Goal: Information Seeking & Learning: Check status

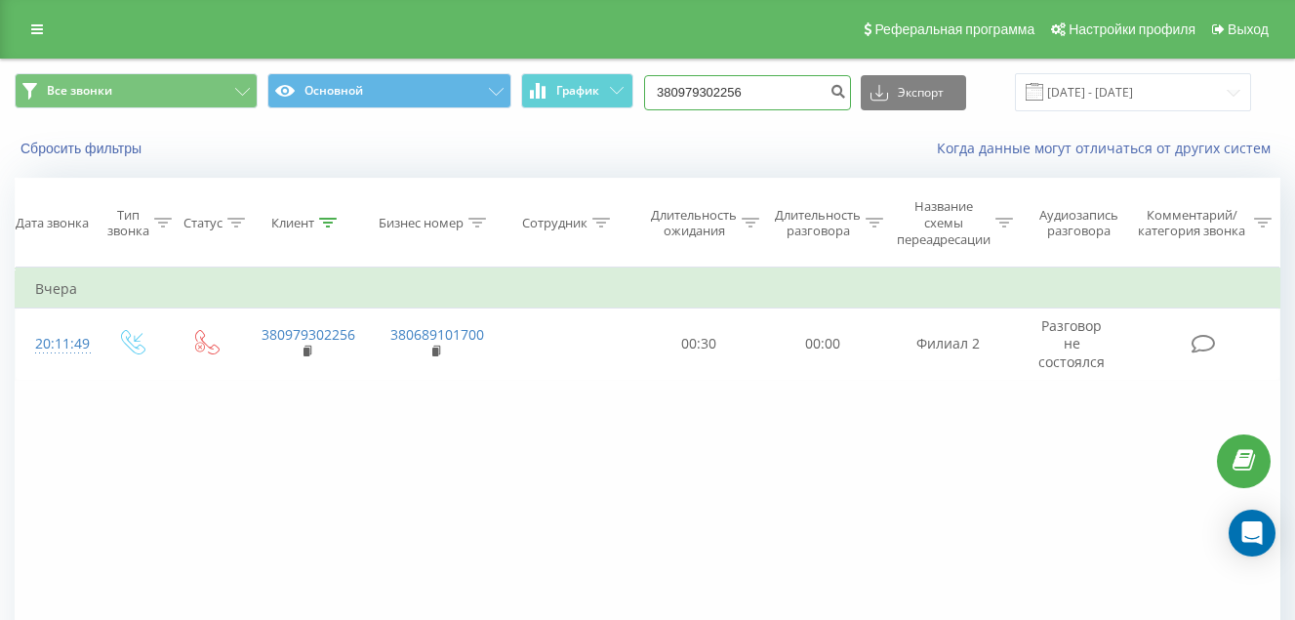
click at [783, 95] on input "380979302256" at bounding box center [747, 92] width 207 height 35
type input "3"
paste input "380677628590"
type input "380677628590"
click at [791, 94] on input "380677628590" at bounding box center [747, 92] width 207 height 35
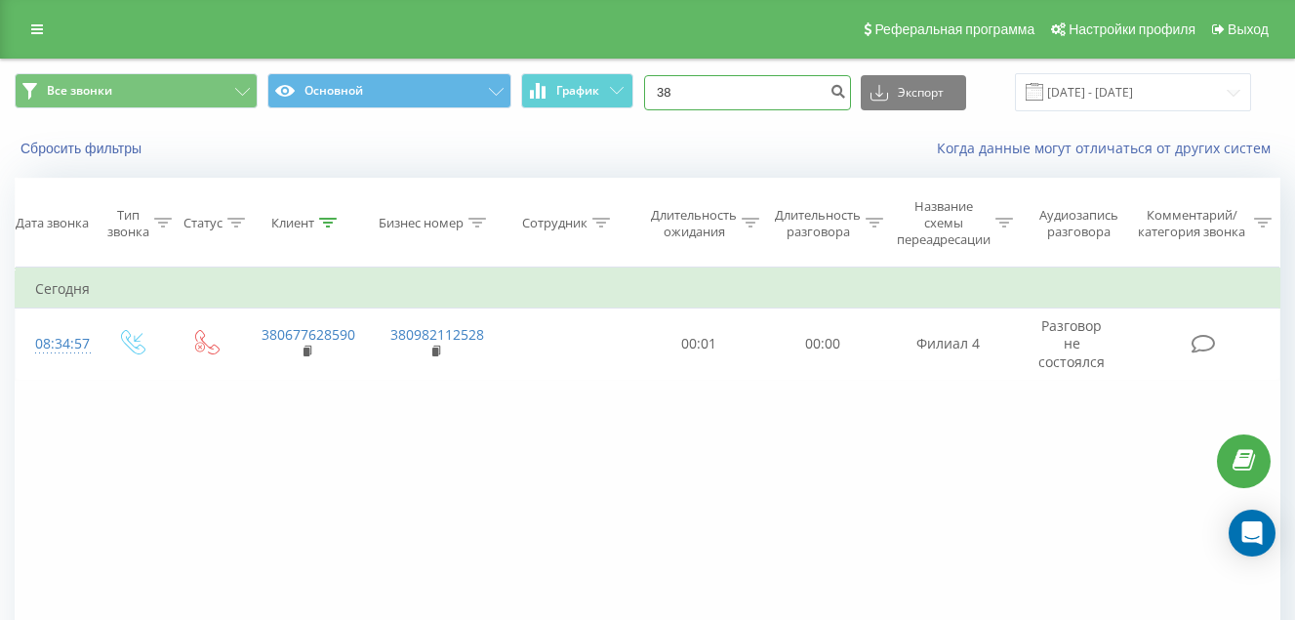
type input "3"
paste input "380960255102"
type input "380960255102"
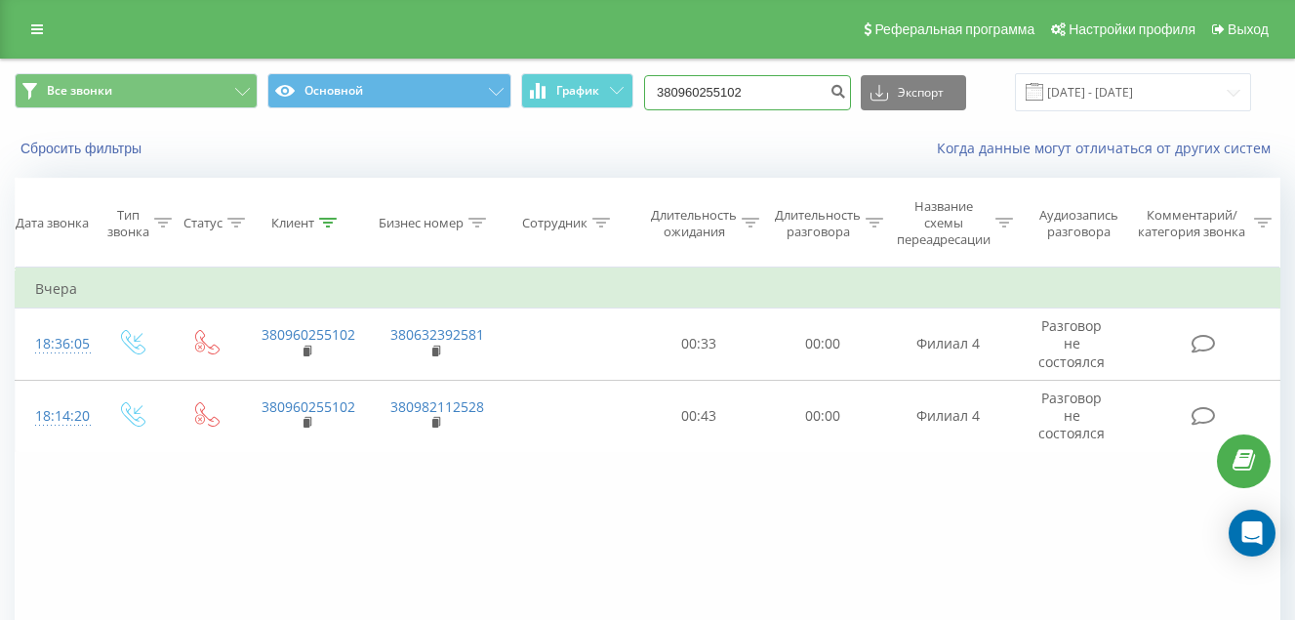
click at [796, 94] on input "380960255102" at bounding box center [747, 92] width 207 height 35
type input "3"
paste input "380955998553"
type input "380955998553"
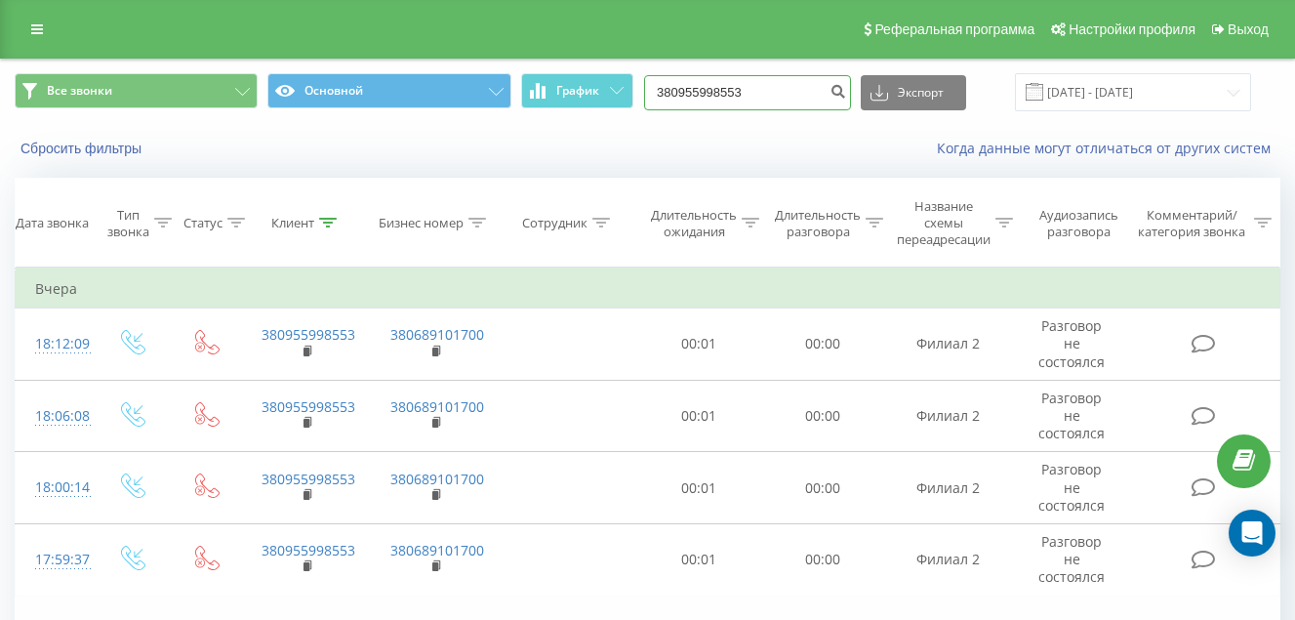
click at [783, 91] on input "380955998553" at bounding box center [747, 92] width 207 height 35
type input "3"
paste input "380978779190"
type input "380978779190"
